Goal: Book appointment/travel/reservation

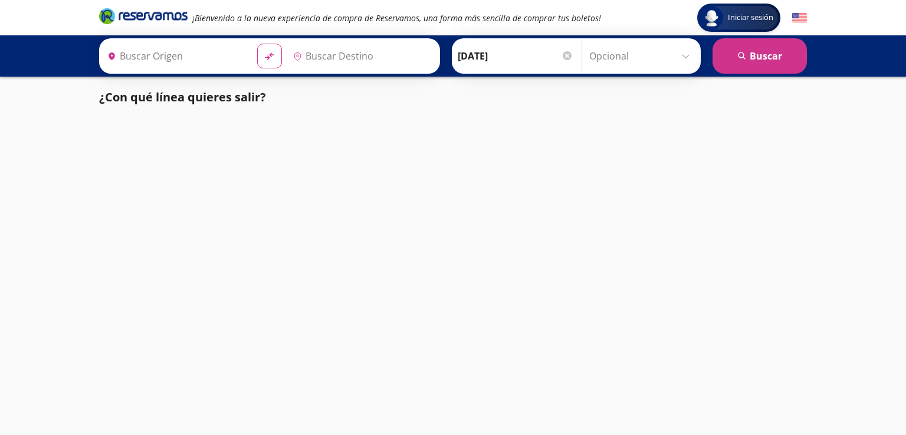
type input "Tlaquepaque, Jalisco"
type input "Colima, Colima"
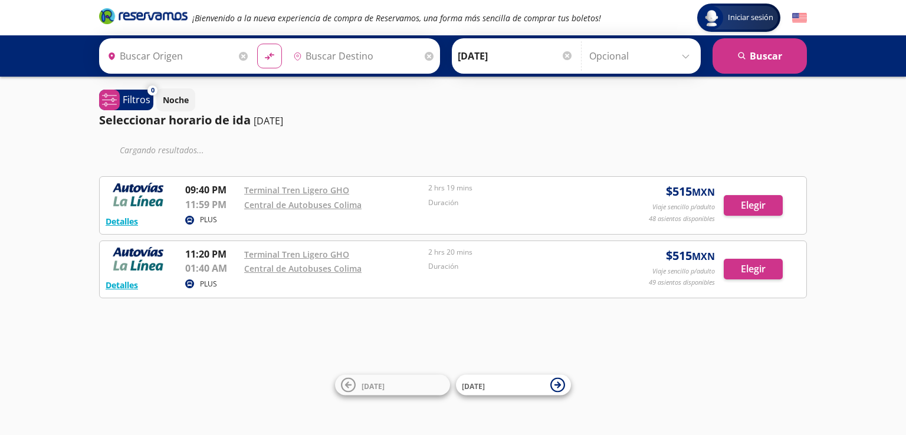
type input "Tren Ligero , [GEOGRAPHIC_DATA]"
type input "Colima, Colima"
